Goal: Information Seeking & Learning: Learn about a topic

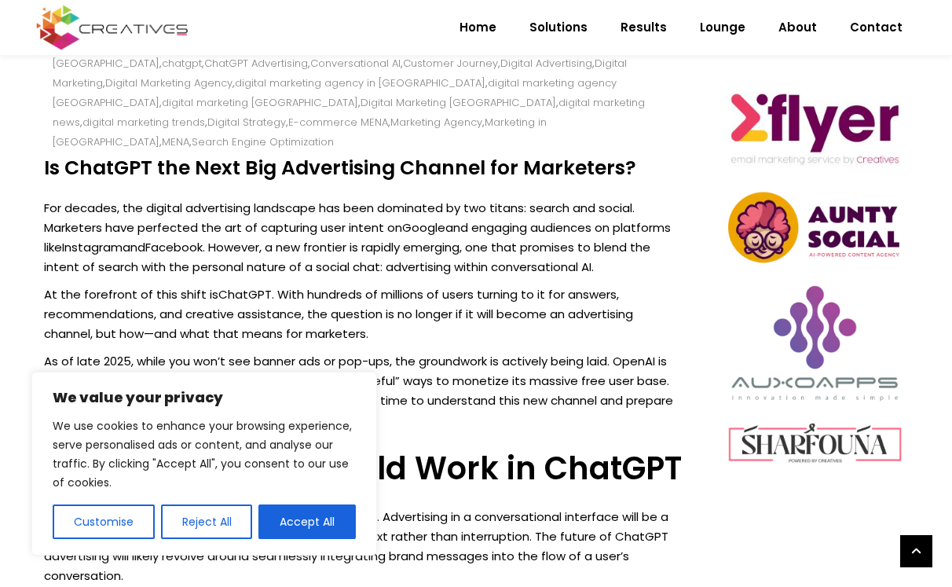
scroll to position [683, 0]
click at [306, 521] on button "Accept All" at bounding box center [306, 521] width 97 height 35
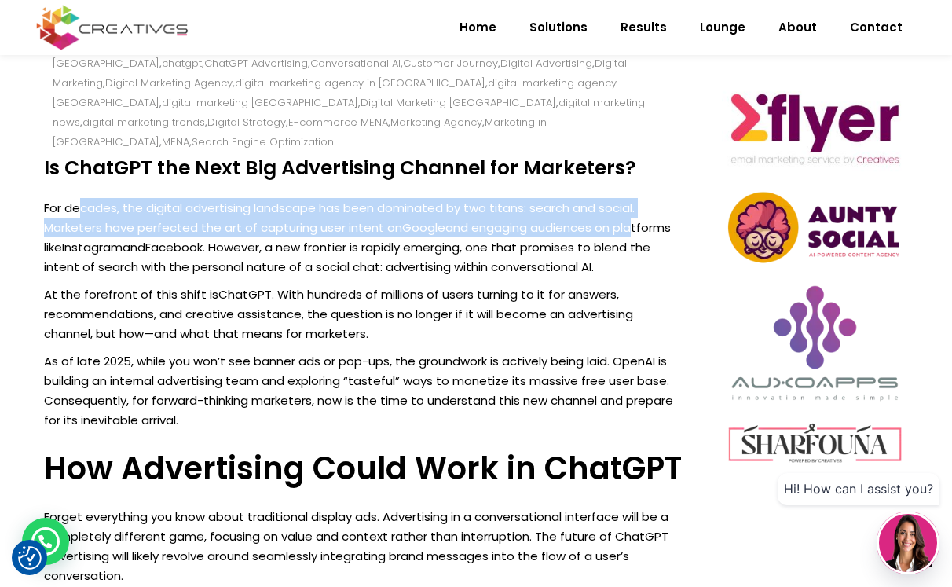
drag, startPoint x: 82, startPoint y: 184, endPoint x: 627, endPoint y: 209, distance: 545.8
click at [627, 209] on p "For decades, the digital advertising landscape has been dominated by two titans…" at bounding box center [363, 237] width 639 height 79
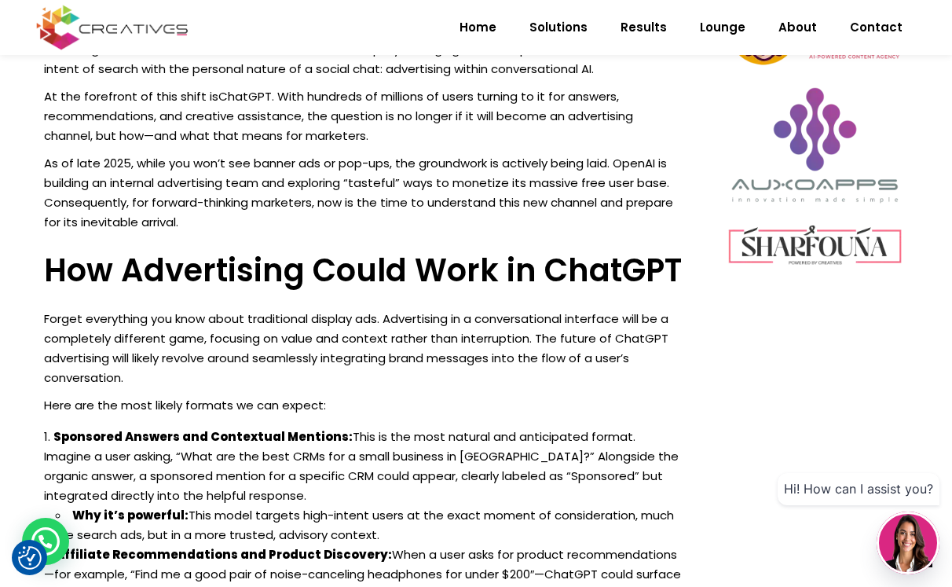
scroll to position [909, 0]
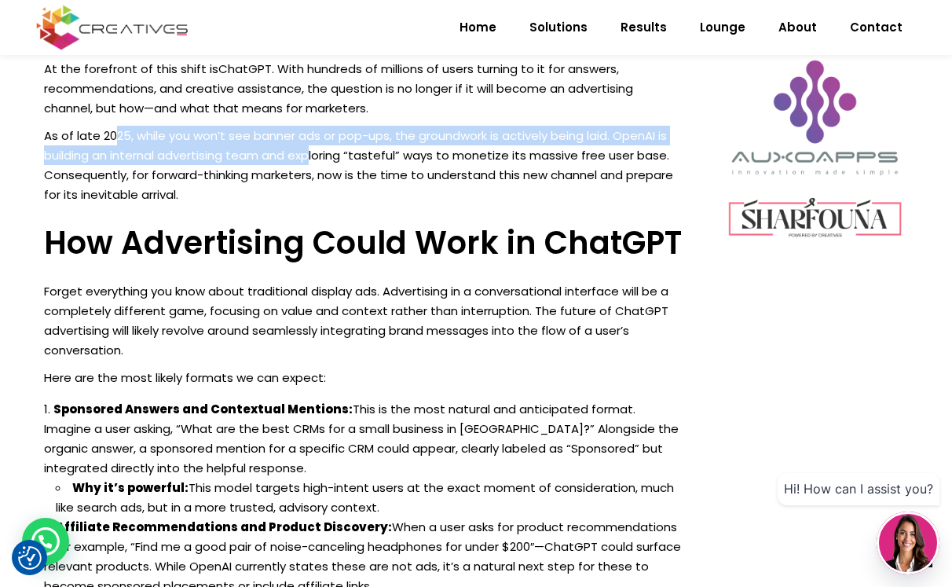
drag, startPoint x: 113, startPoint y: 115, endPoint x: 311, endPoint y: 129, distance: 198.4
click at [311, 129] on p "As of late 2025, while you won’t see banner ads or pop-ups, the groundwork is a…" at bounding box center [363, 165] width 639 height 79
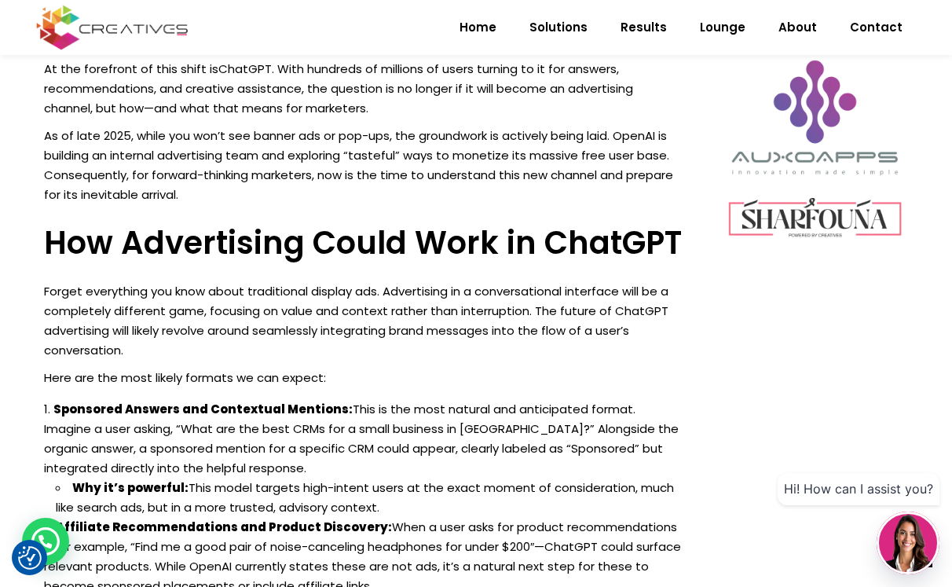
click at [328, 164] on p "As of late 2025, while you won’t see banner ads or pop-ups, the groundwork is a…" at bounding box center [363, 165] width 639 height 79
click at [59, 133] on p "As of late 2025, while you won’t see banner ads or pop-ups, the groundwork is a…" at bounding box center [363, 165] width 639 height 79
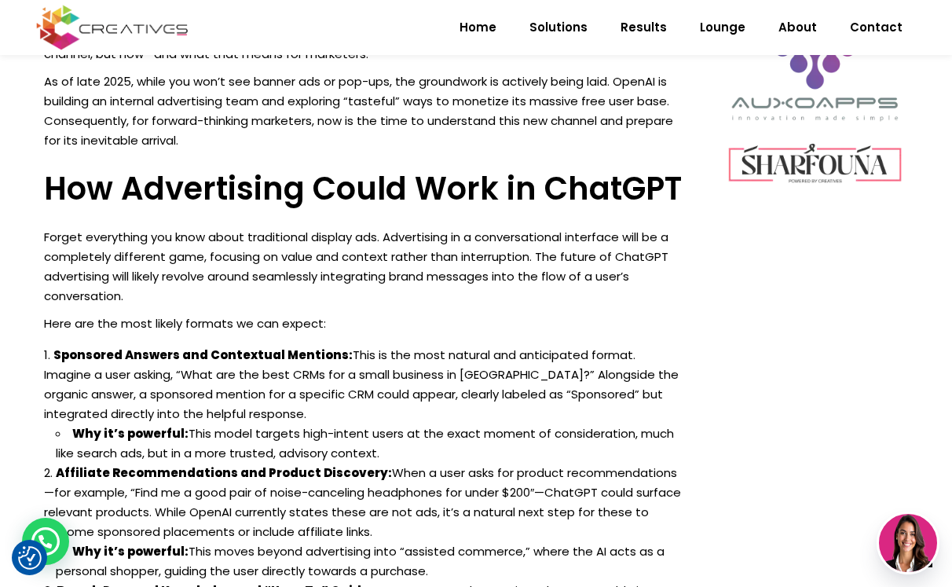
scroll to position [964, 0]
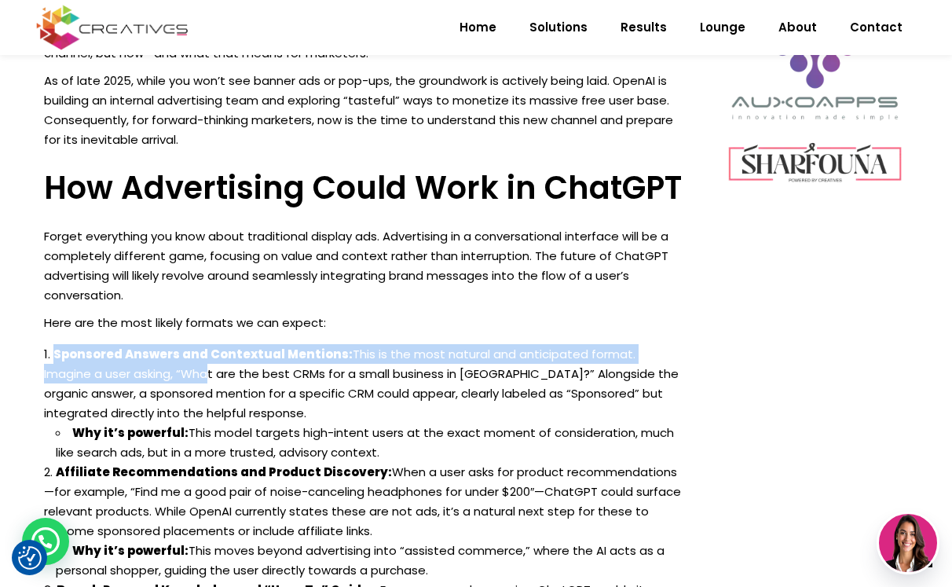
drag, startPoint x: 40, startPoint y: 342, endPoint x: 140, endPoint y: 348, distance: 100.0
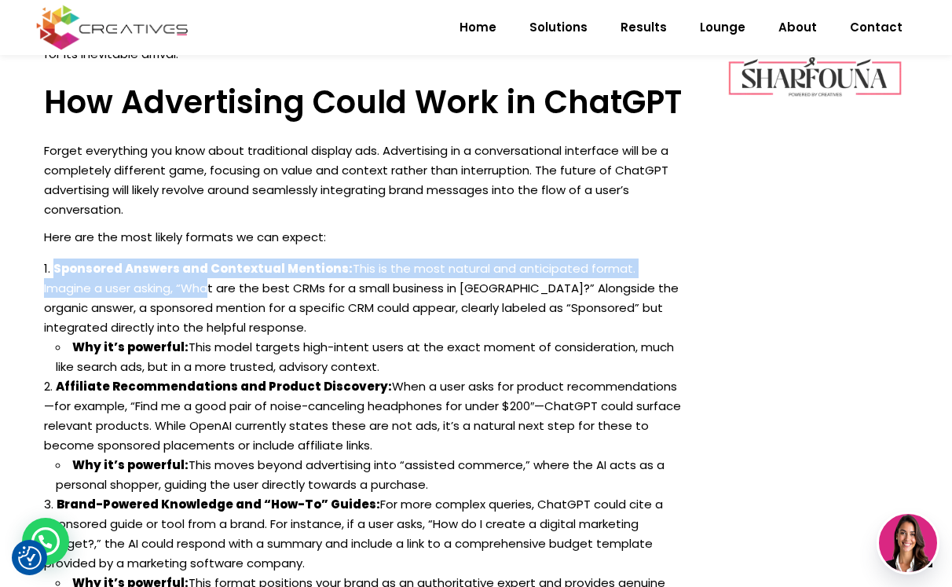
scroll to position [1050, 0]
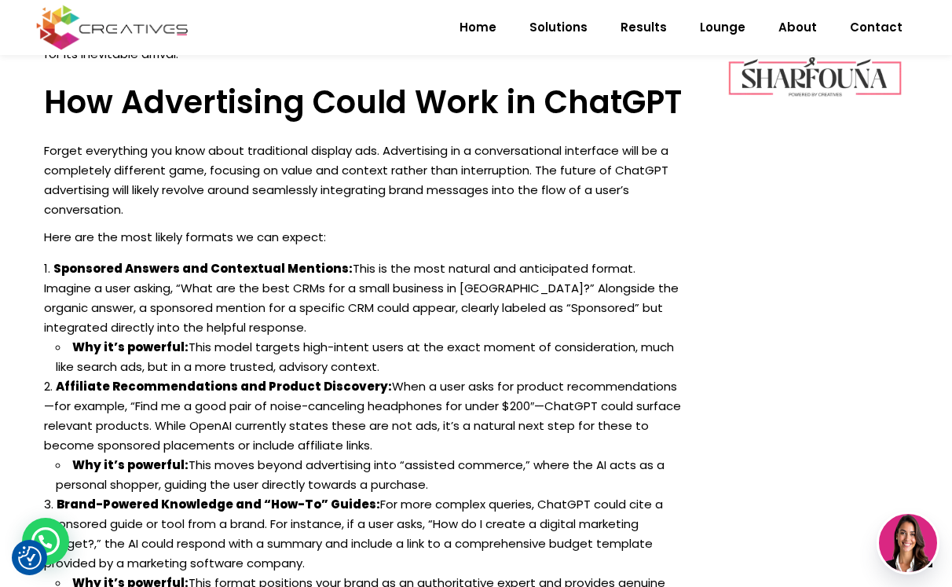
click at [390, 270] on li "Sponsored Answers and Contextual Mentions: This is the most natural and anticip…" at bounding box center [363, 317] width 639 height 118
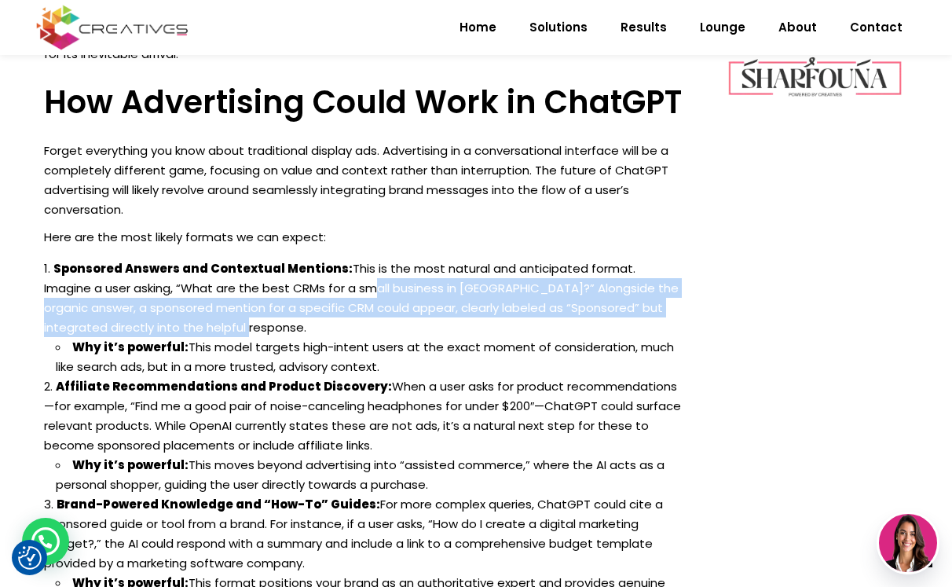
drag, startPoint x: 307, startPoint y: 270, endPoint x: 606, endPoint y: 298, distance: 300.6
click at [606, 298] on li "Sponsored Answers and Contextual Mentions: This is the most natural and anticip…" at bounding box center [363, 317] width 639 height 118
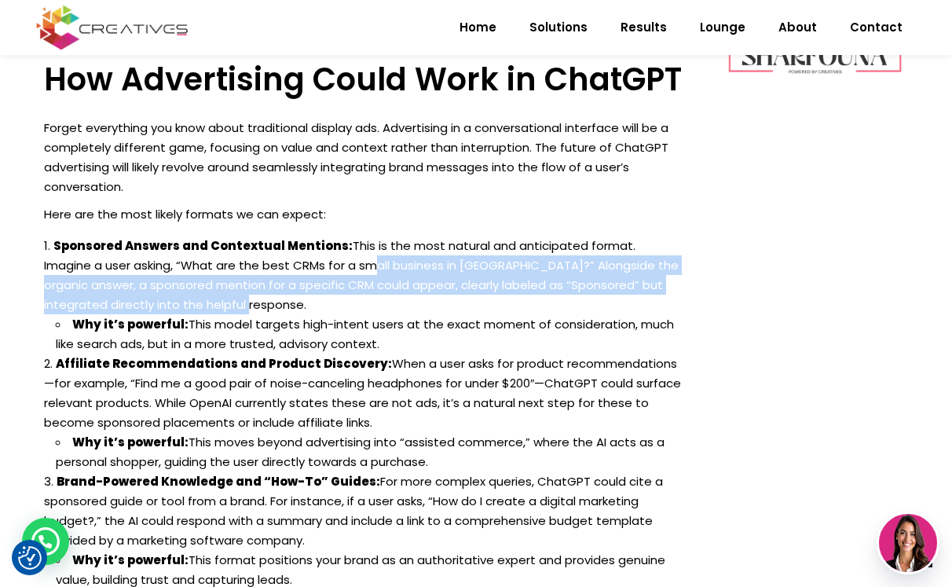
scroll to position [1214, 0]
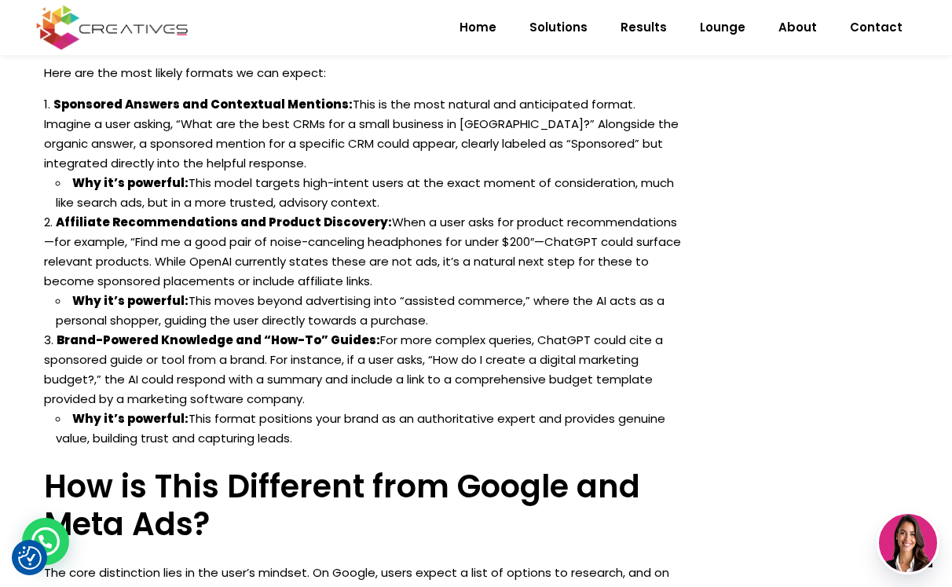
drag, startPoint x: 187, startPoint y: 153, endPoint x: 415, endPoint y: 182, distance: 229.7
click at [415, 182] on li "Why it’s powerful: This model targets high-intent users at the exact moment of …" at bounding box center [369, 192] width 627 height 39
drag, startPoint x: 52, startPoint y: 207, endPoint x: 628, endPoint y: 252, distance: 578.4
click at [628, 252] on li "Affiliate Recommendations and Product Discovery: When a user asks for product r…" at bounding box center [363, 271] width 639 height 118
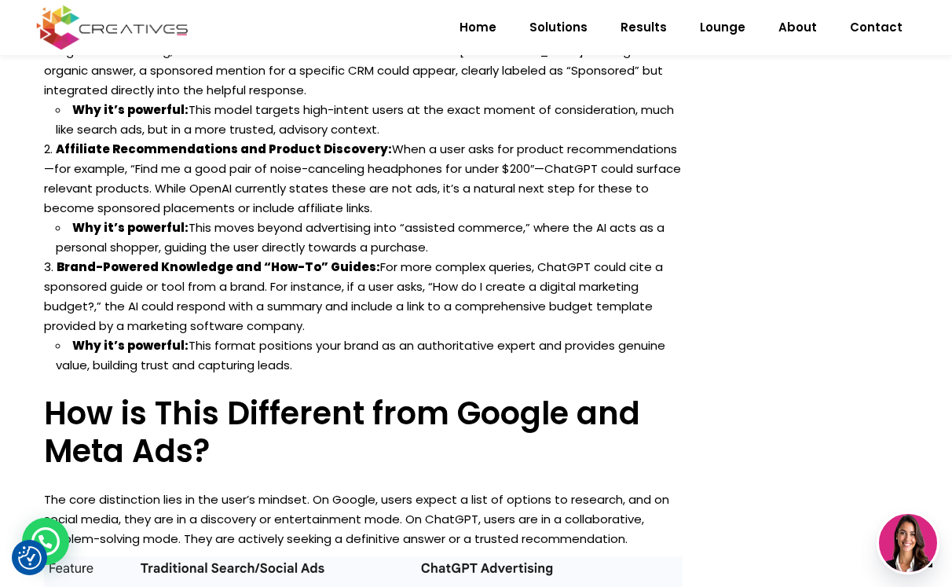
scroll to position [1288, 0]
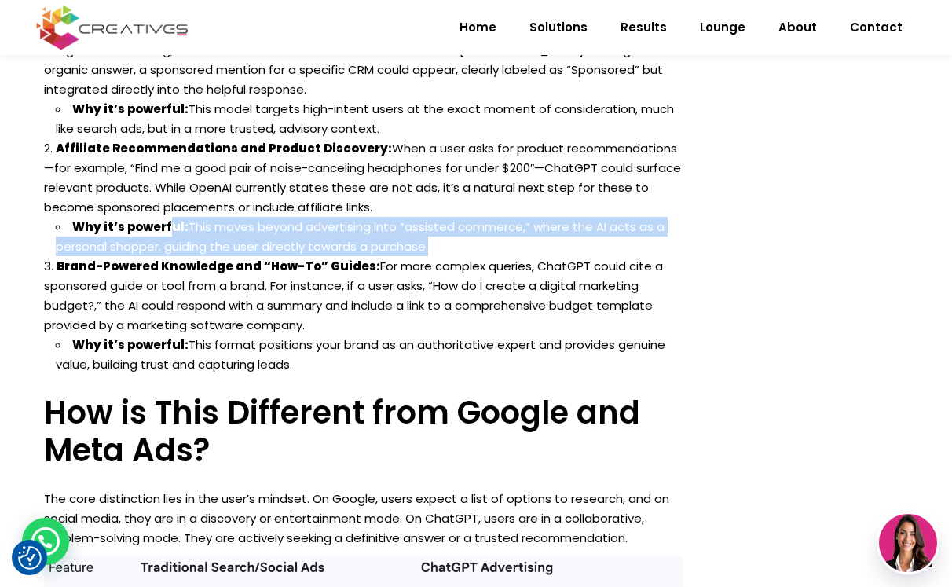
drag, startPoint x: 170, startPoint y: 209, endPoint x: 504, endPoint y: 236, distance: 335.7
click at [504, 236] on ol "Sponsored Answers and Contextual Mentions: This is the most natural and anticip…" at bounding box center [363, 197] width 639 height 354
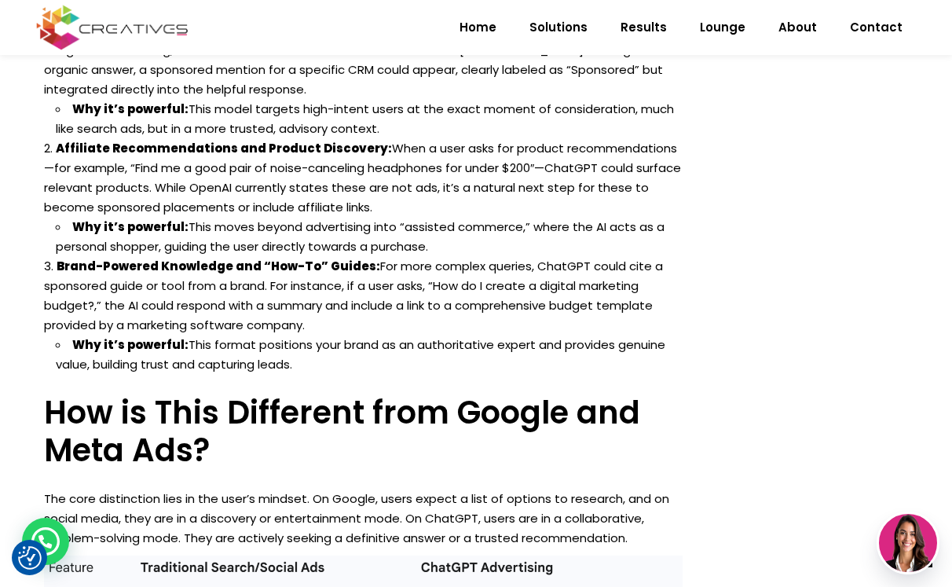
click at [489, 227] on li "Why it’s powerful: This moves beyond advertising into “assisted commerce,” wher…" at bounding box center [369, 236] width 627 height 39
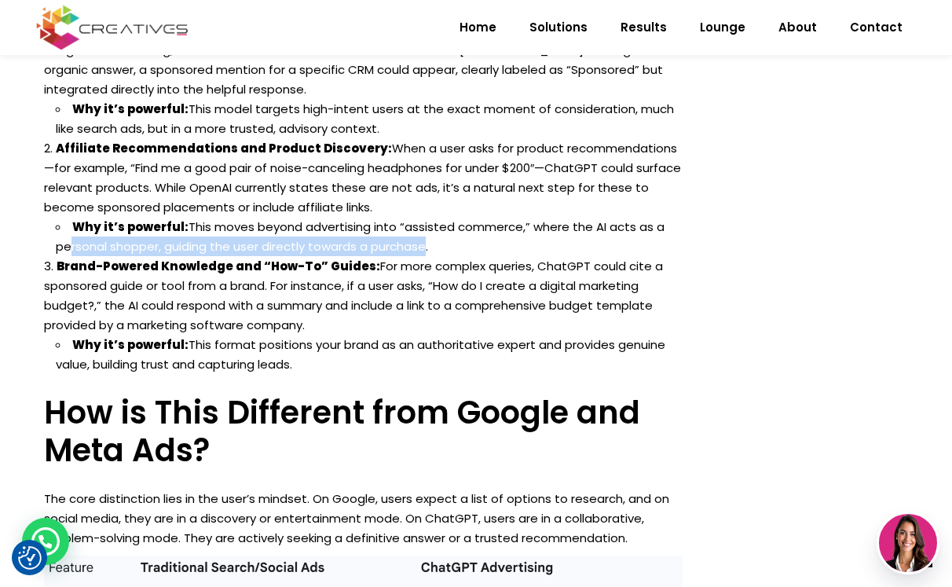
drag, startPoint x: 63, startPoint y: 218, endPoint x: 424, endPoint y: 228, distance: 361.5
click at [424, 228] on li "Why it’s powerful: This moves beyond advertising into “assisted commerce,” wher…" at bounding box center [369, 236] width 627 height 39
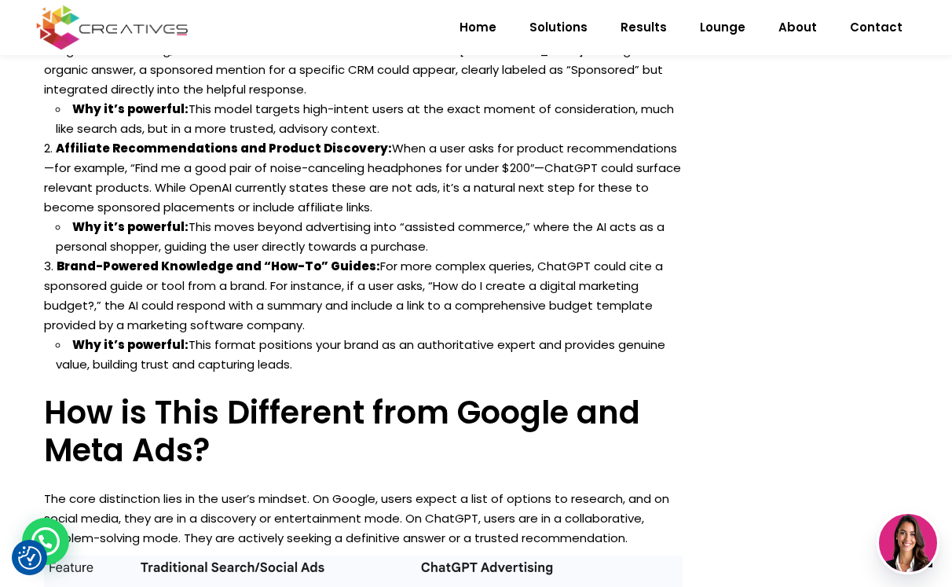
click at [247, 279] on li "Brand-Powered Knowledge and “How-To” Guides: For more complex queries, ChatGPT …" at bounding box center [363, 315] width 639 height 118
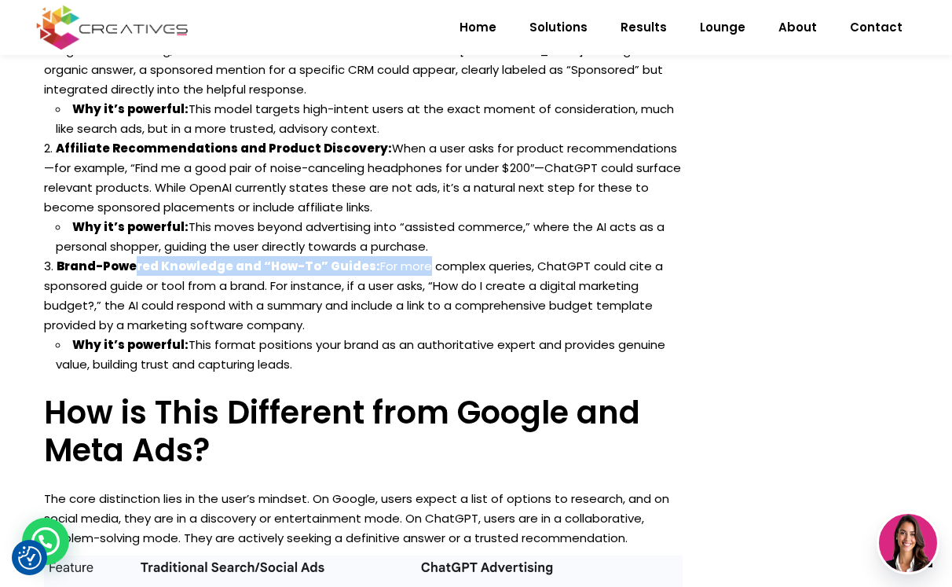
drag, startPoint x: 133, startPoint y: 251, endPoint x: 422, endPoint y: 248, distance: 289.1
click at [422, 256] on li "Brand-Powered Knowledge and “How-To” Guides: For more complex queries, ChatGPT …" at bounding box center [363, 315] width 639 height 118
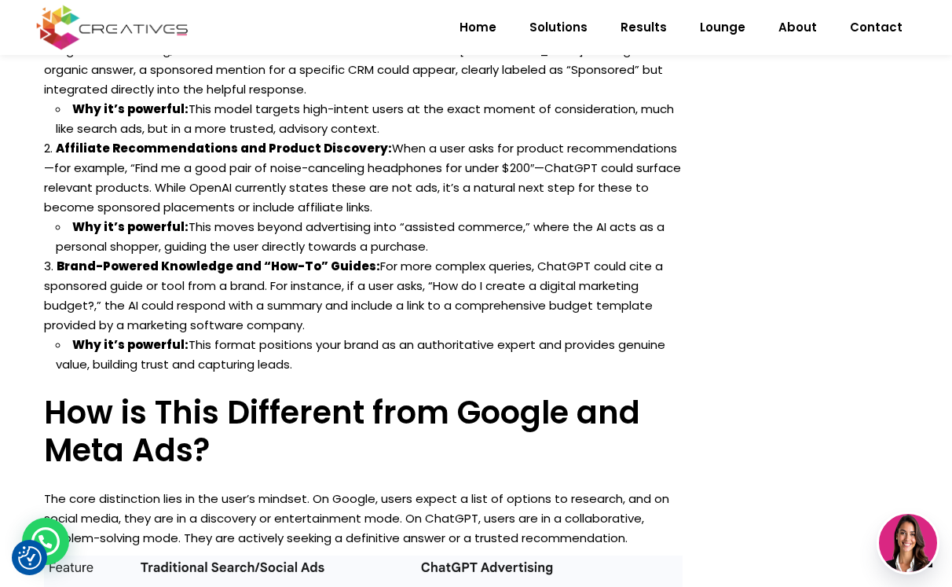
click at [507, 256] on li "Brand-Powered Knowledge and “How-To” Guides: For more complex queries, ChatGPT …" at bounding box center [363, 315] width 639 height 118
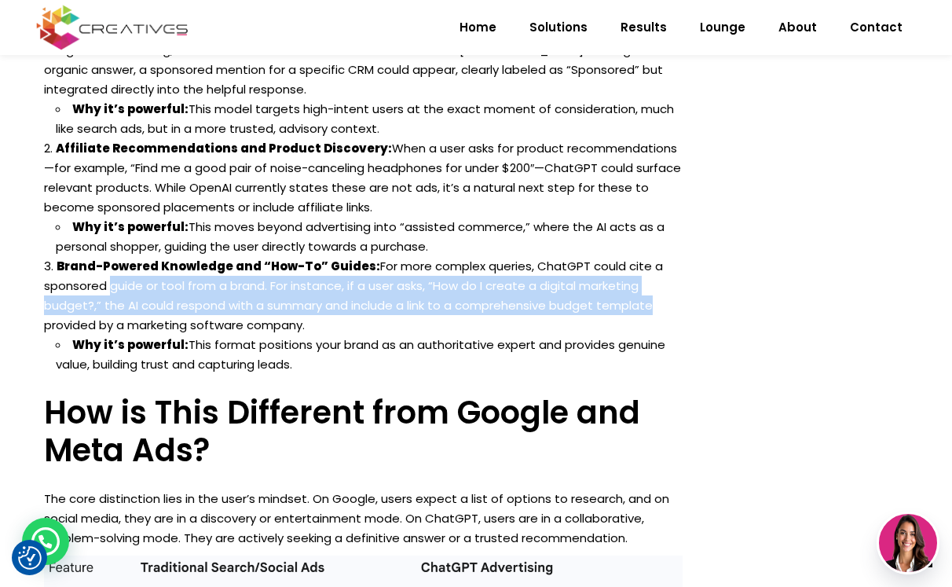
drag, startPoint x: 107, startPoint y: 265, endPoint x: 646, endPoint y: 281, distance: 539.2
click at [646, 281] on li "Brand-Powered Knowledge and “How-To” Guides: For more complex queries, ChatGPT …" at bounding box center [363, 315] width 639 height 118
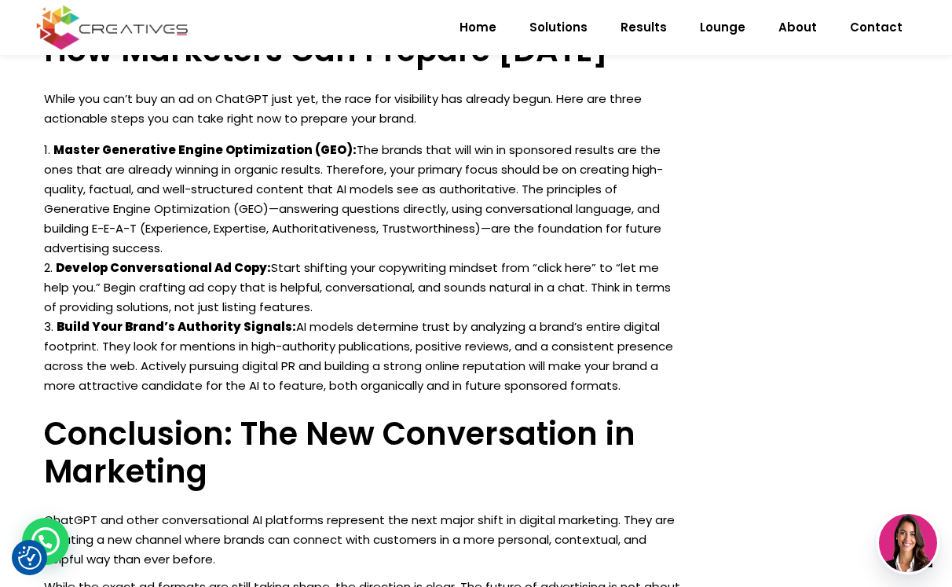
scroll to position [2067, 0]
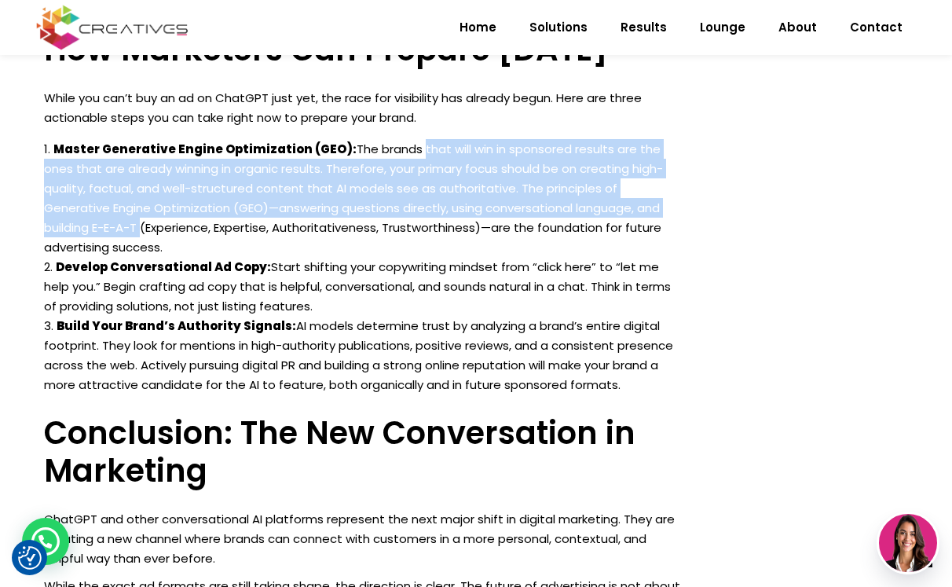
drag, startPoint x: 405, startPoint y: 122, endPoint x: 678, endPoint y: 187, distance: 281.1
click at [678, 187] on li "Master Generative Engine Optimization (GEO): The brands that will win in sponso…" at bounding box center [363, 198] width 639 height 118
click at [242, 192] on li "Master Generative Engine Optimization (GEO): The brands that will win in sponso…" at bounding box center [363, 198] width 639 height 118
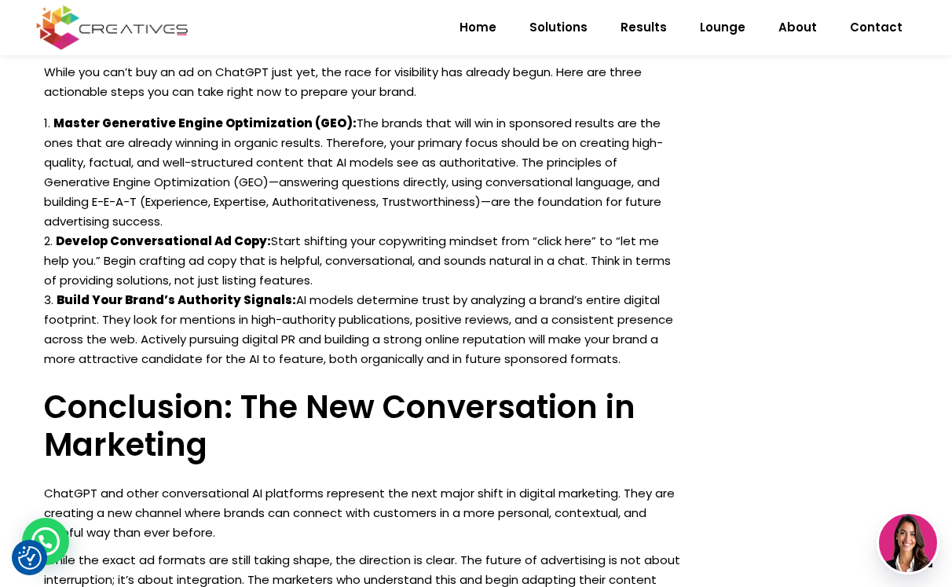
scroll to position [2093, 0]
